Goal: Transaction & Acquisition: Purchase product/service

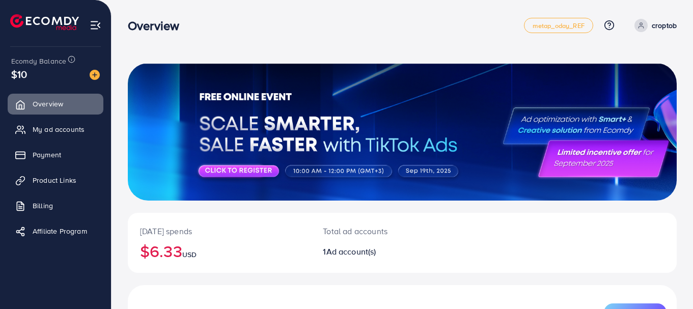
click at [66, 69] on div "$10" at bounding box center [55, 74] width 89 height 15
click at [94, 73] on img at bounding box center [95, 75] width 10 height 10
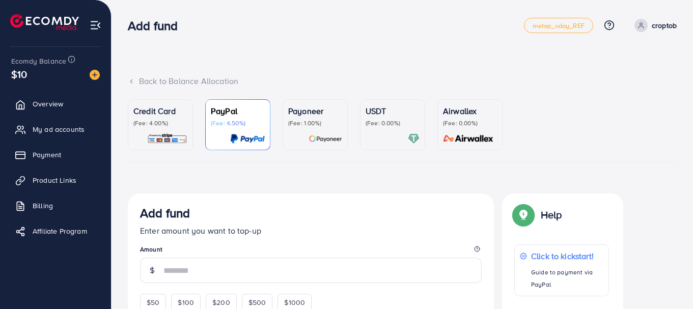
click at [172, 118] on div "Credit Card (Fee: 4.00%)" at bounding box center [160, 116] width 54 height 22
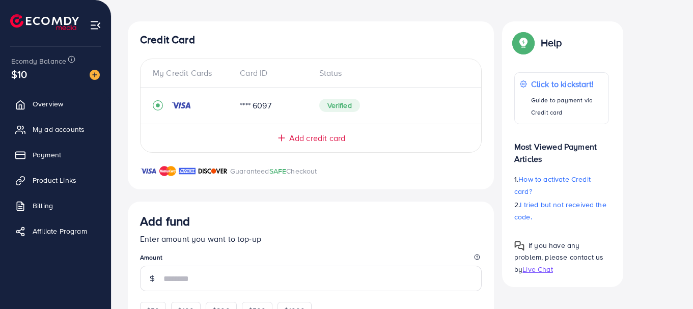
scroll to position [204, 0]
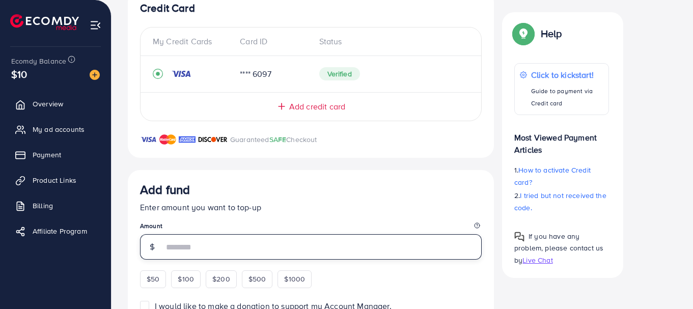
click at [238, 253] on input "number" at bounding box center [322, 246] width 318 height 25
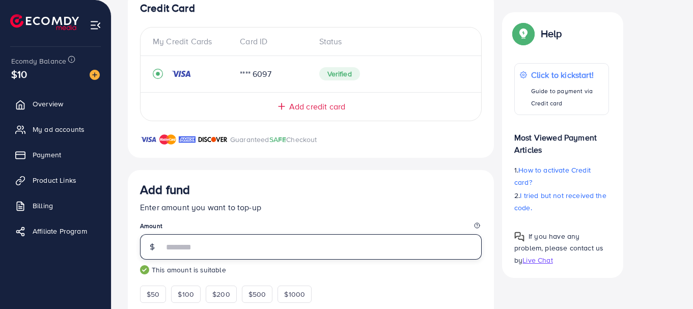
type input "***"
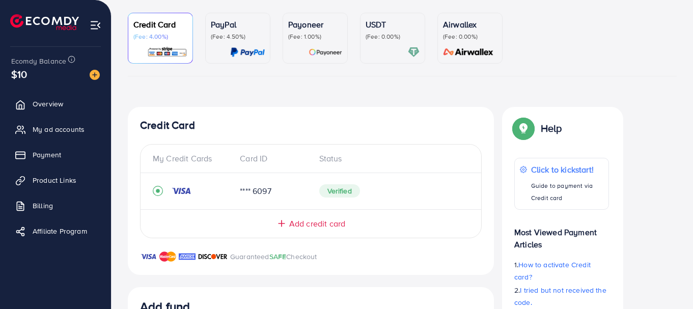
scroll to position [0, 0]
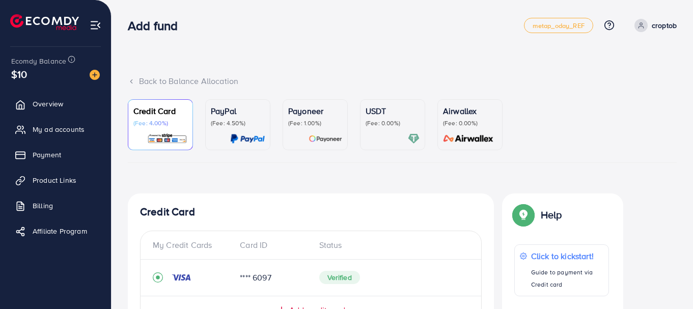
click at [183, 127] on p "(Fee: 4.00%)" at bounding box center [160, 123] width 54 height 8
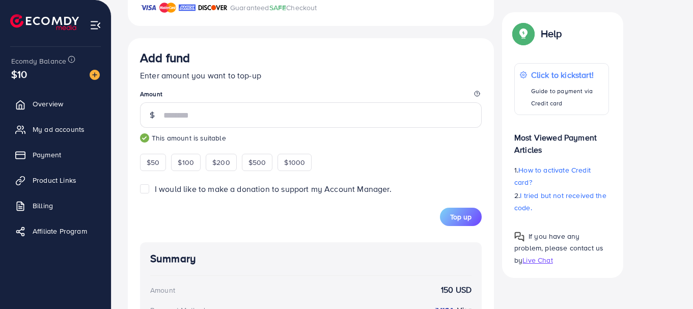
scroll to position [356, 0]
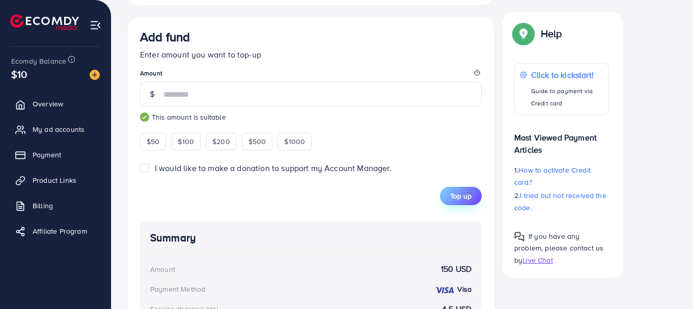
click at [458, 193] on span "Top up" at bounding box center [460, 196] width 21 height 10
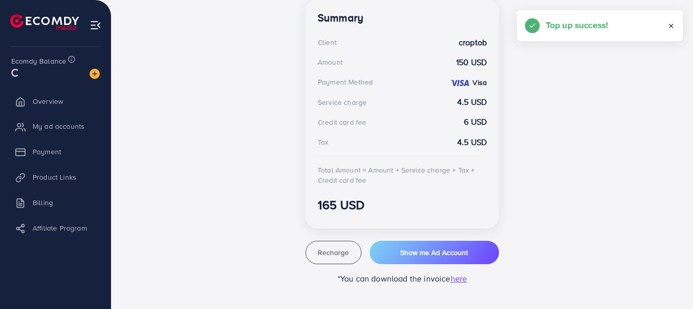
scroll to position [297, 0]
